Goal: Task Accomplishment & Management: Use online tool/utility

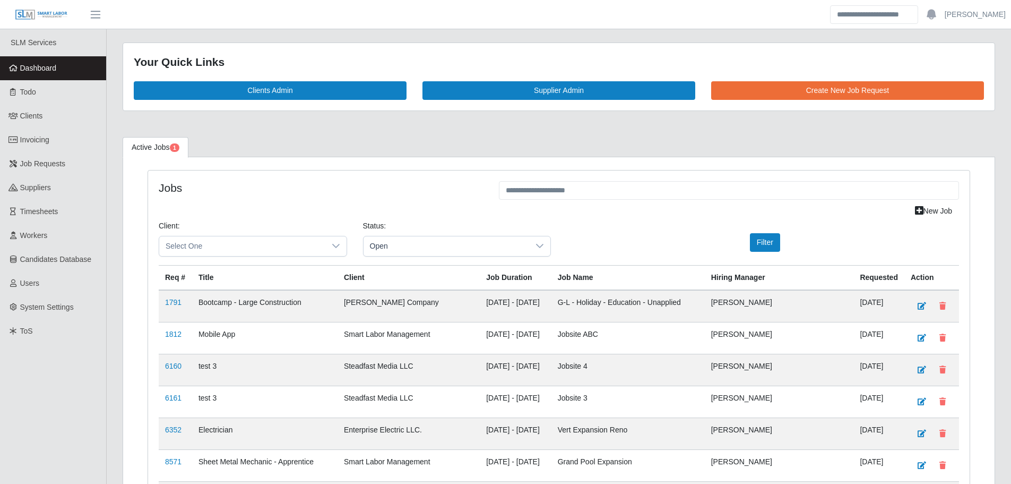
click at [67, 69] on link "Dashboard" at bounding box center [53, 68] width 106 height 24
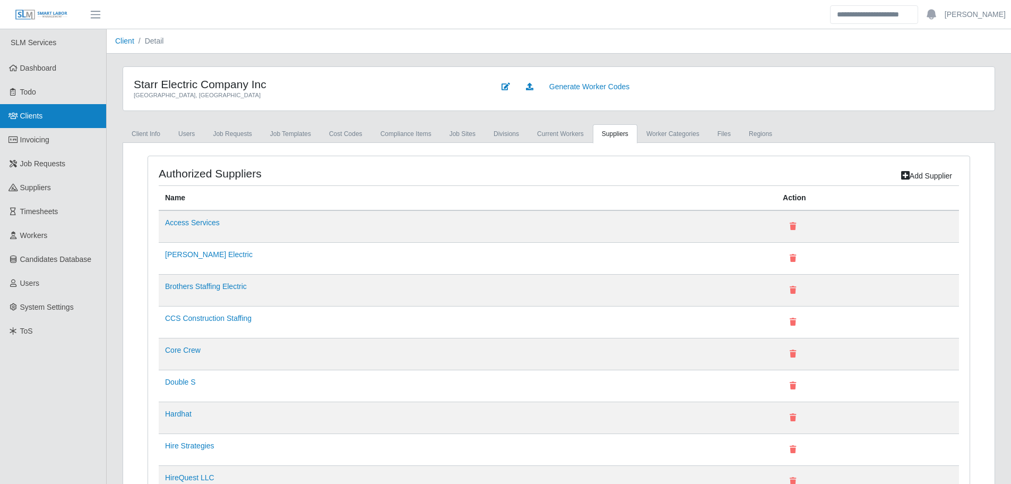
click at [46, 117] on link "Clients" at bounding box center [53, 116] width 106 height 24
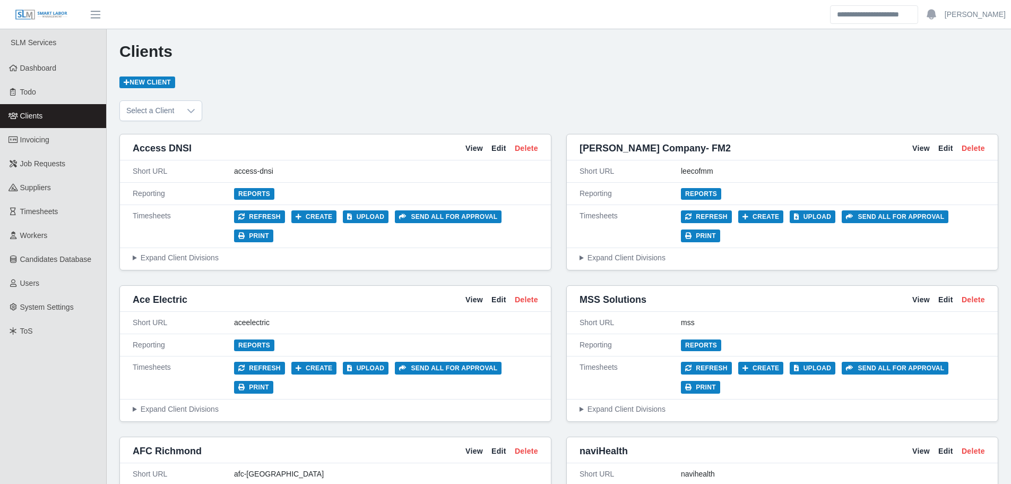
scroll to position [303, 0]
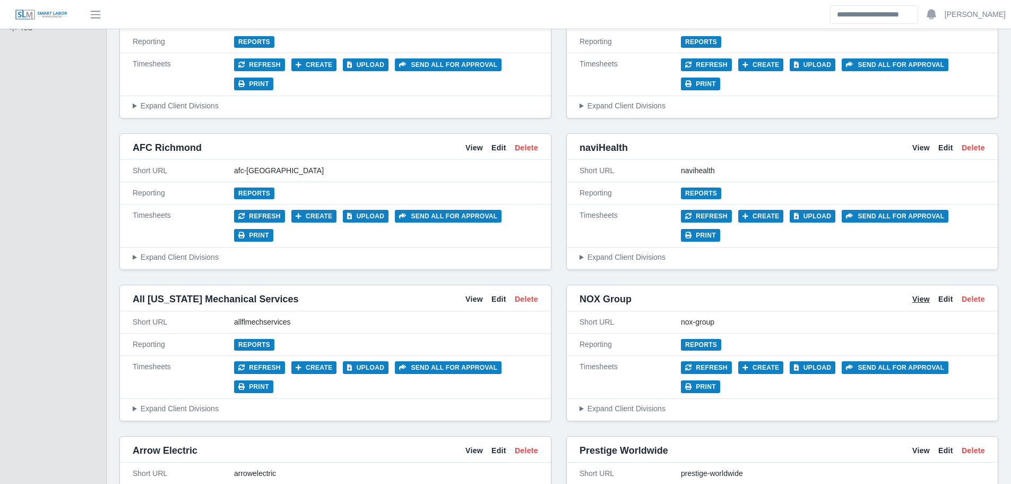
click at [915, 294] on link "View" at bounding box center [922, 299] width 18 height 11
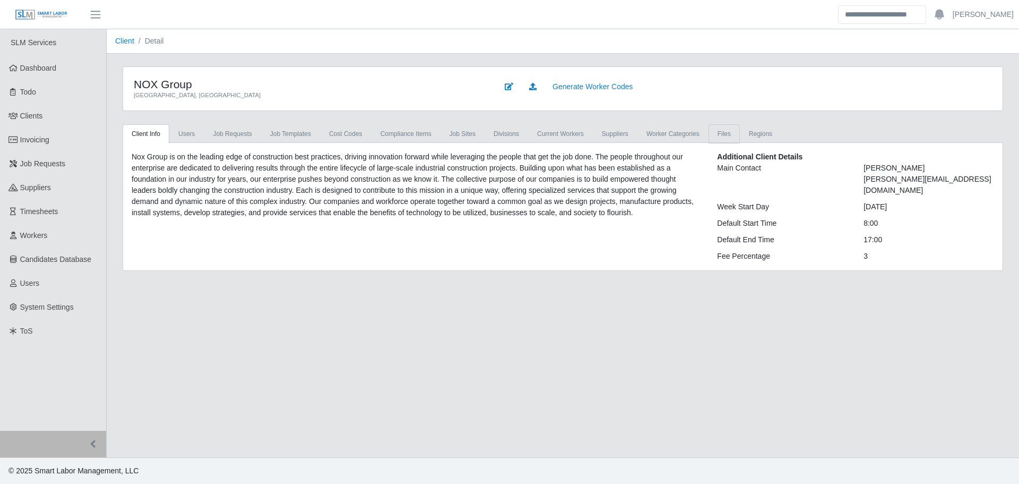
drag, startPoint x: 711, startPoint y: 132, endPoint x: 706, endPoint y: 135, distance: 5.9
click at [710, 132] on link "Files" at bounding box center [724, 133] width 31 height 19
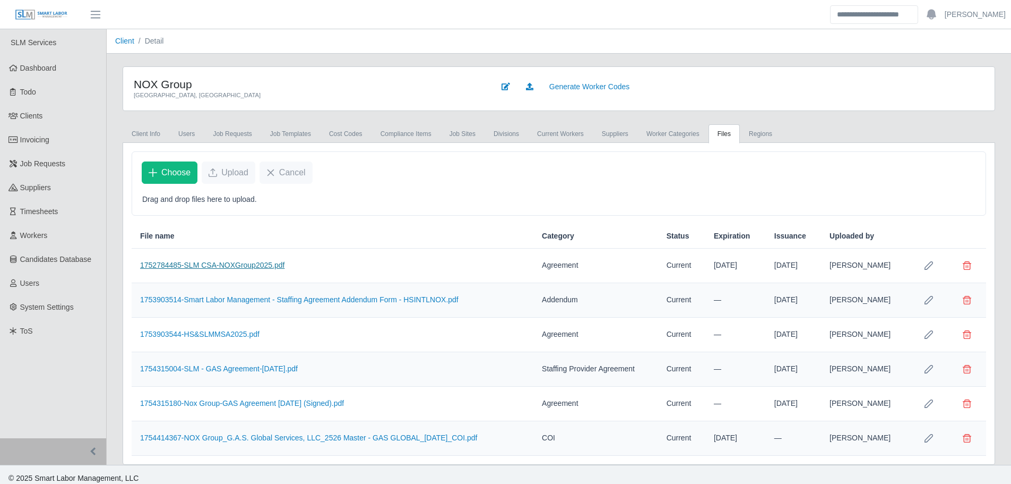
click at [263, 264] on link "1752784485-SLM CSA-NOXGroup2025.pdf" at bounding box center [212, 265] width 144 height 8
